Goal: Task Accomplishment & Management: Manage account settings

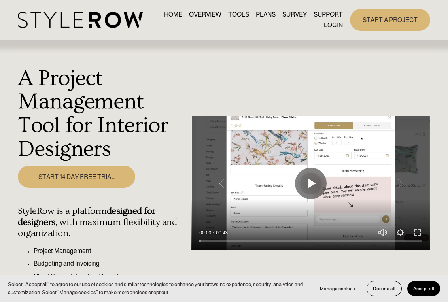
click at [334, 26] on link "LOGIN" at bounding box center [333, 25] width 19 height 11
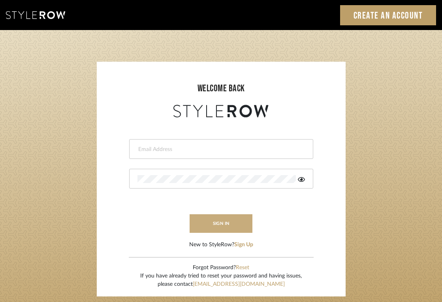
type input "[EMAIL_ADDRESS][DOMAIN_NAME]"
click at [195, 222] on button "sign in" at bounding box center [221, 223] width 63 height 19
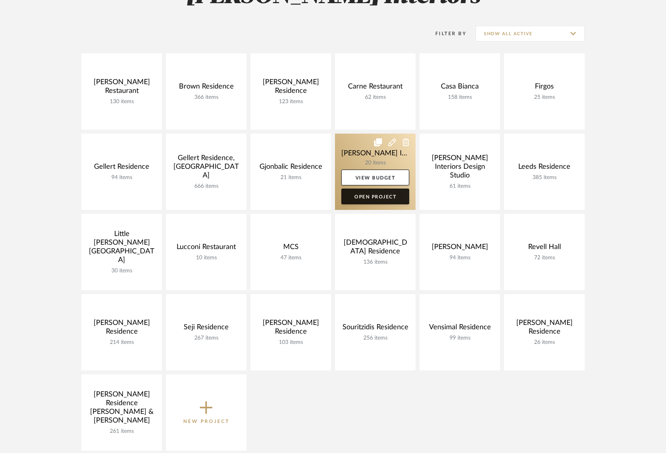
scroll to position [149, 0]
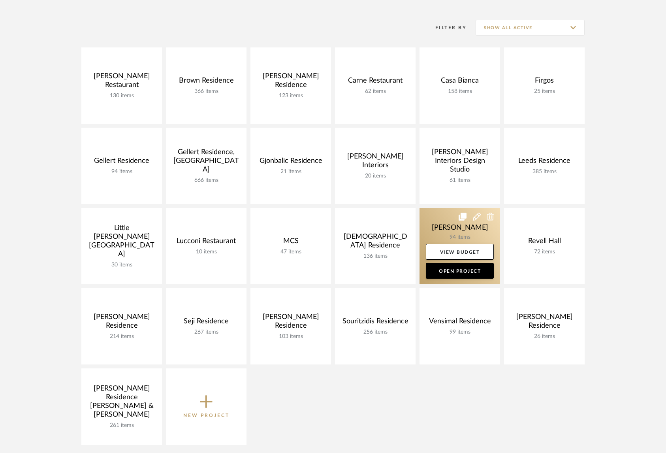
click at [441, 235] on link at bounding box center [459, 246] width 81 height 76
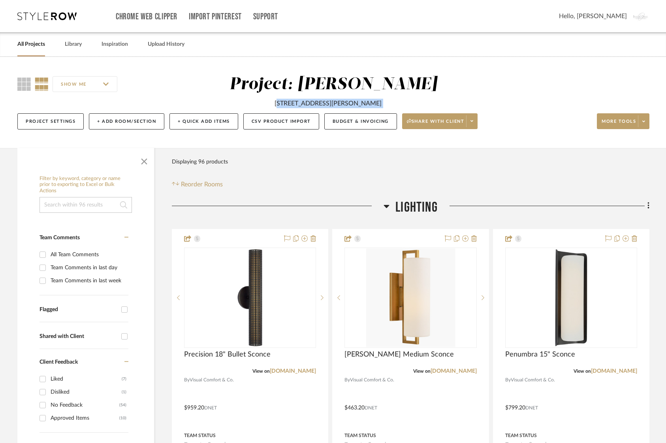
drag, startPoint x: 272, startPoint y: 103, endPoint x: 394, endPoint y: 109, distance: 122.2
click at [394, 109] on div "SHOW ME Project: Oisin Hanrahan 14 Thurber Road Tannersville 12485 NY Project S…" at bounding box center [333, 105] width 655 height 60
copy project-details-page "14 Thurber Road Tannersville 12485 NY Project Settings + Add Room/Section + Qui…"
